Goal: Find specific page/section: Find specific page/section

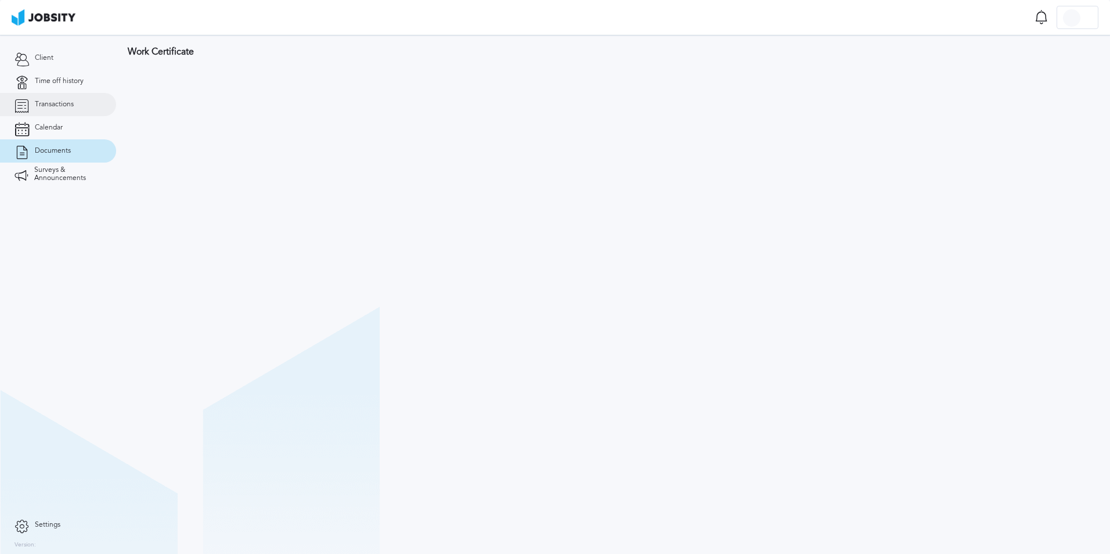
drag, startPoint x: 0, startPoint y: 0, endPoint x: 54, endPoint y: 110, distance: 122.2
click at [54, 110] on link "Transactions" at bounding box center [58, 104] width 116 height 23
